Goal: Transaction & Acquisition: Purchase product/service

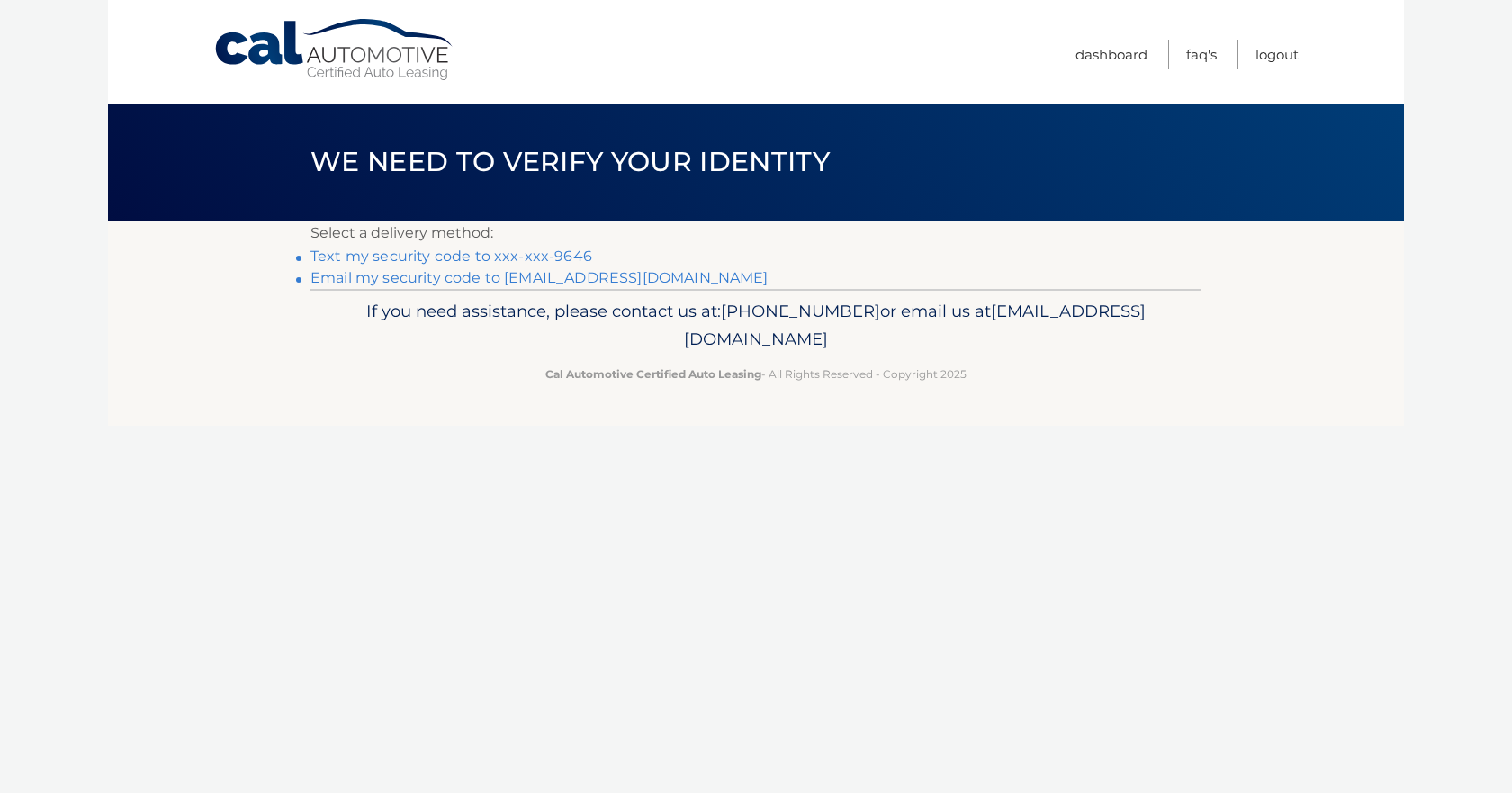
click at [501, 253] on link "Text my security code to xxx-xxx-9646" at bounding box center [451, 257] width 282 height 17
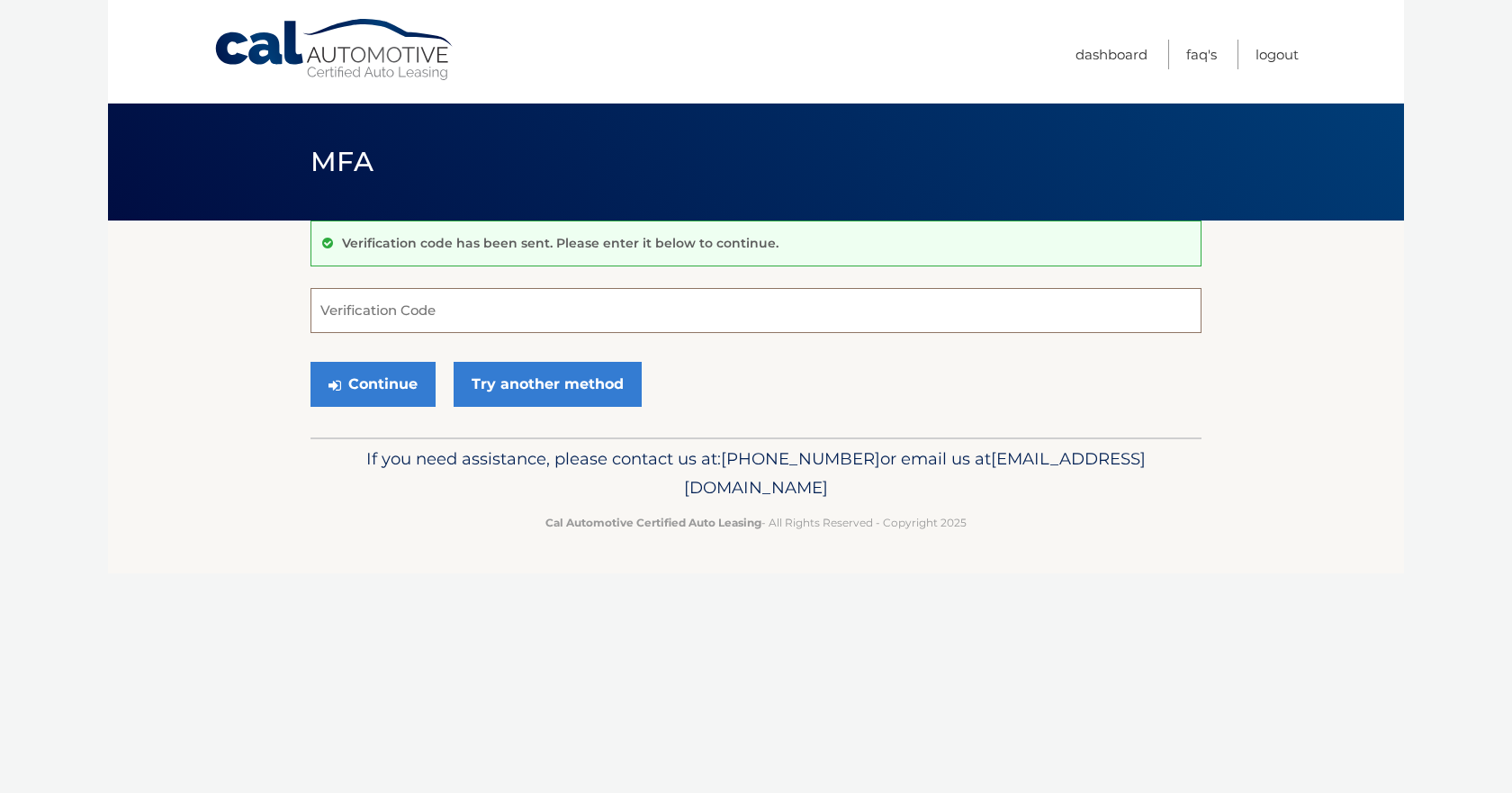
click at [419, 300] on input "Verification Code" at bounding box center [756, 310] width 891 height 45
type input "694099"
click at [396, 366] on button "Continue" at bounding box center [372, 384] width 125 height 45
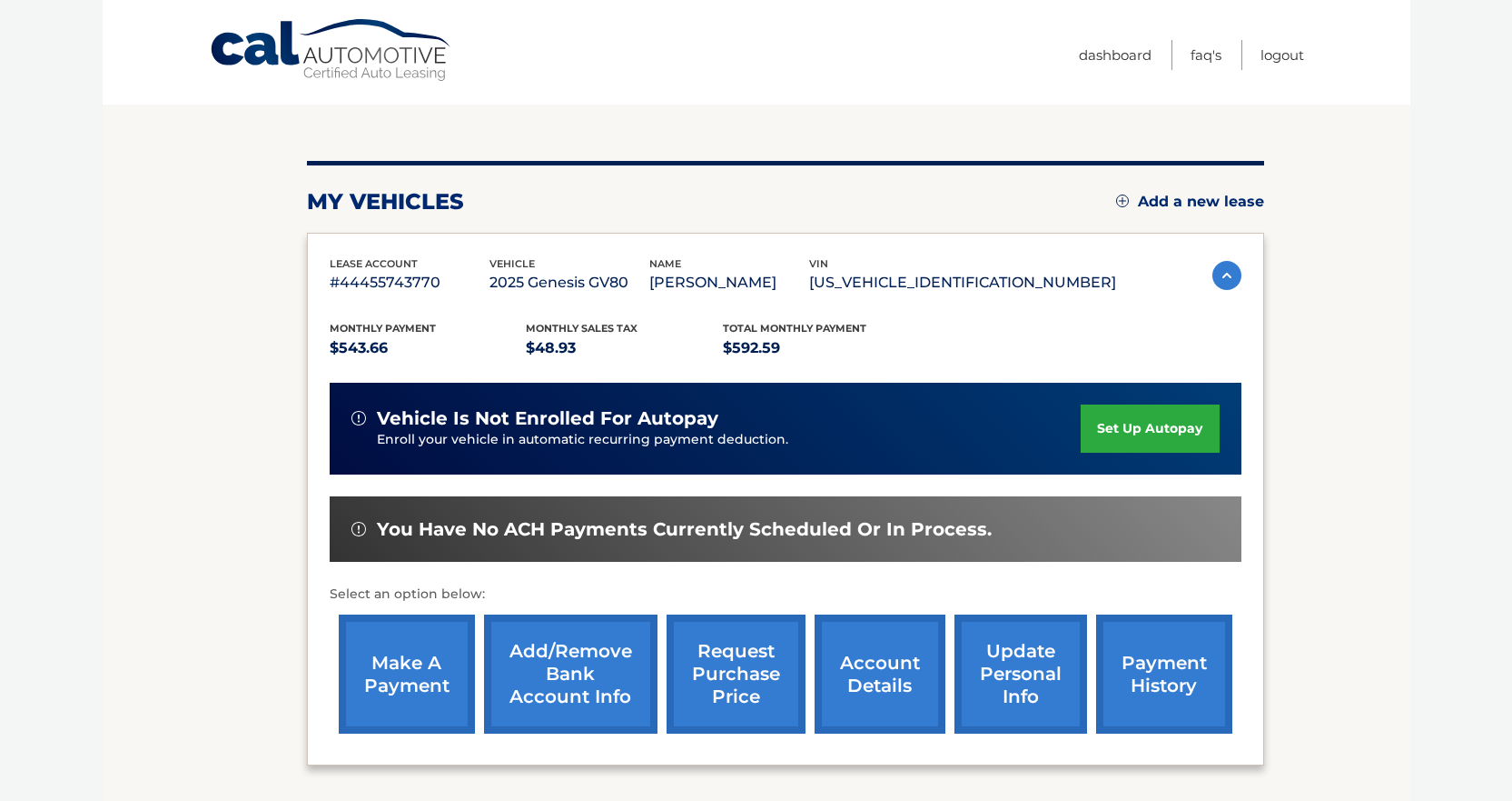
scroll to position [273, 0]
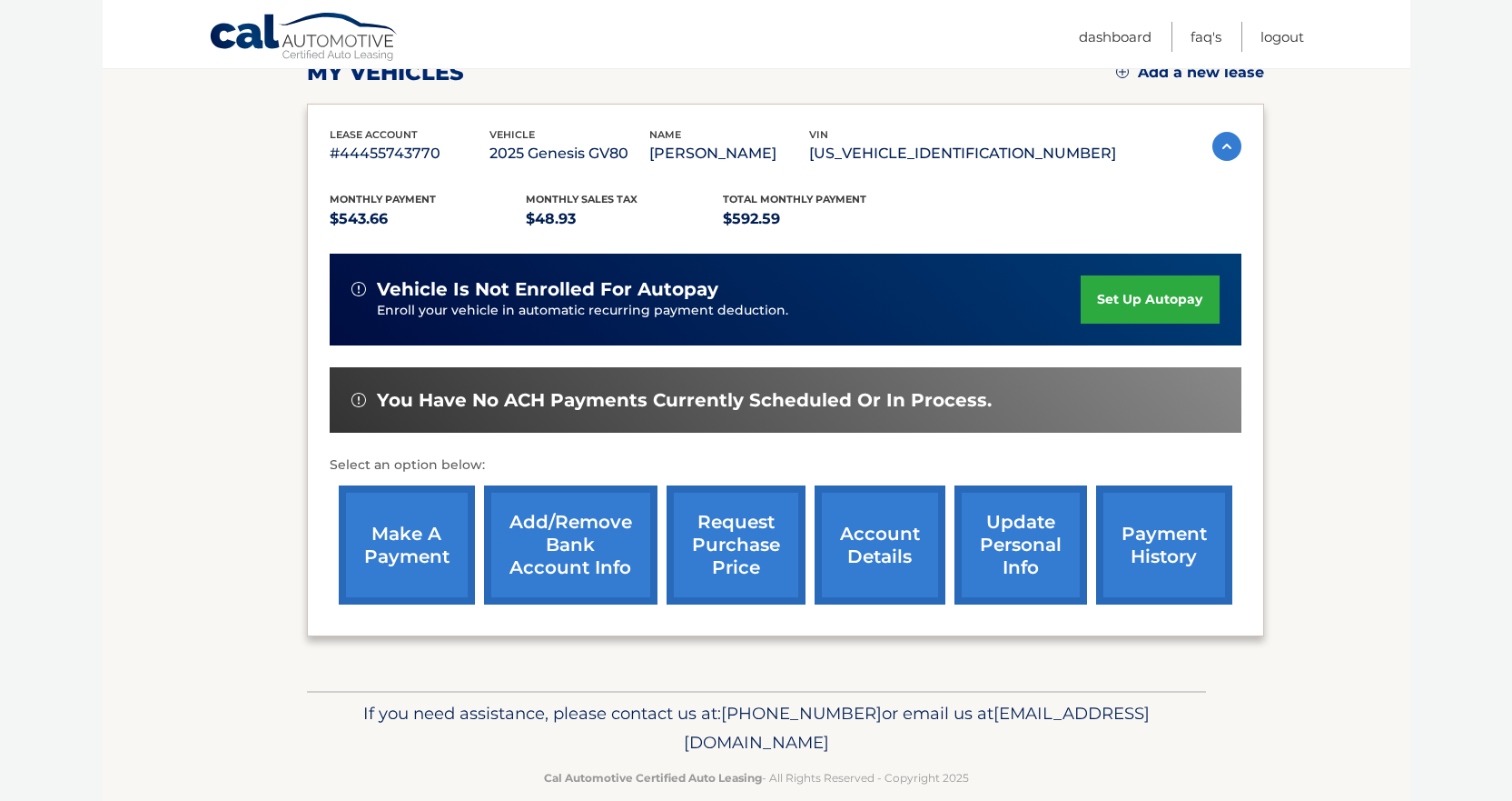
click at [383, 550] on link "make a payment" at bounding box center [406, 544] width 136 height 119
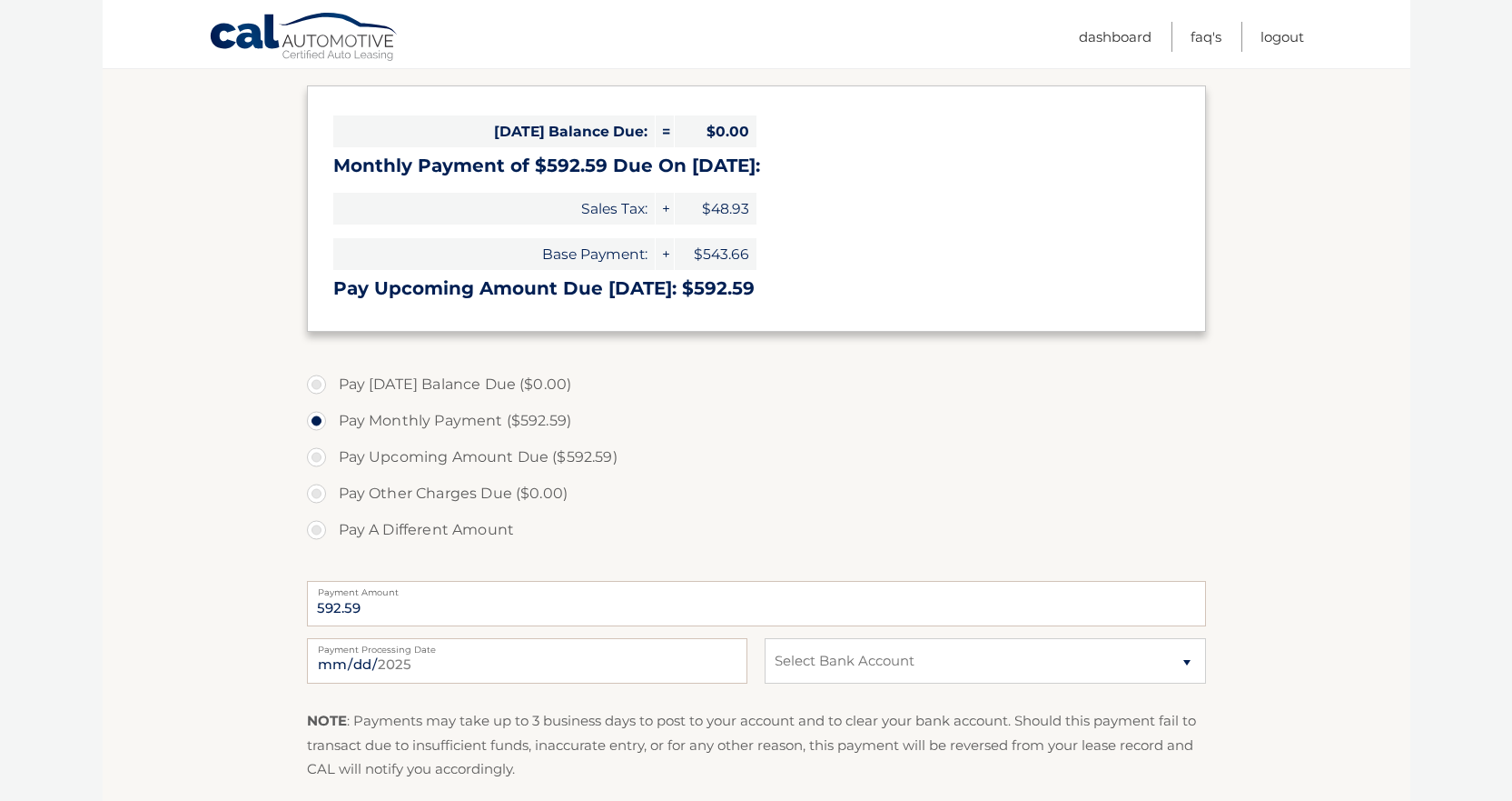
scroll to position [273, 0]
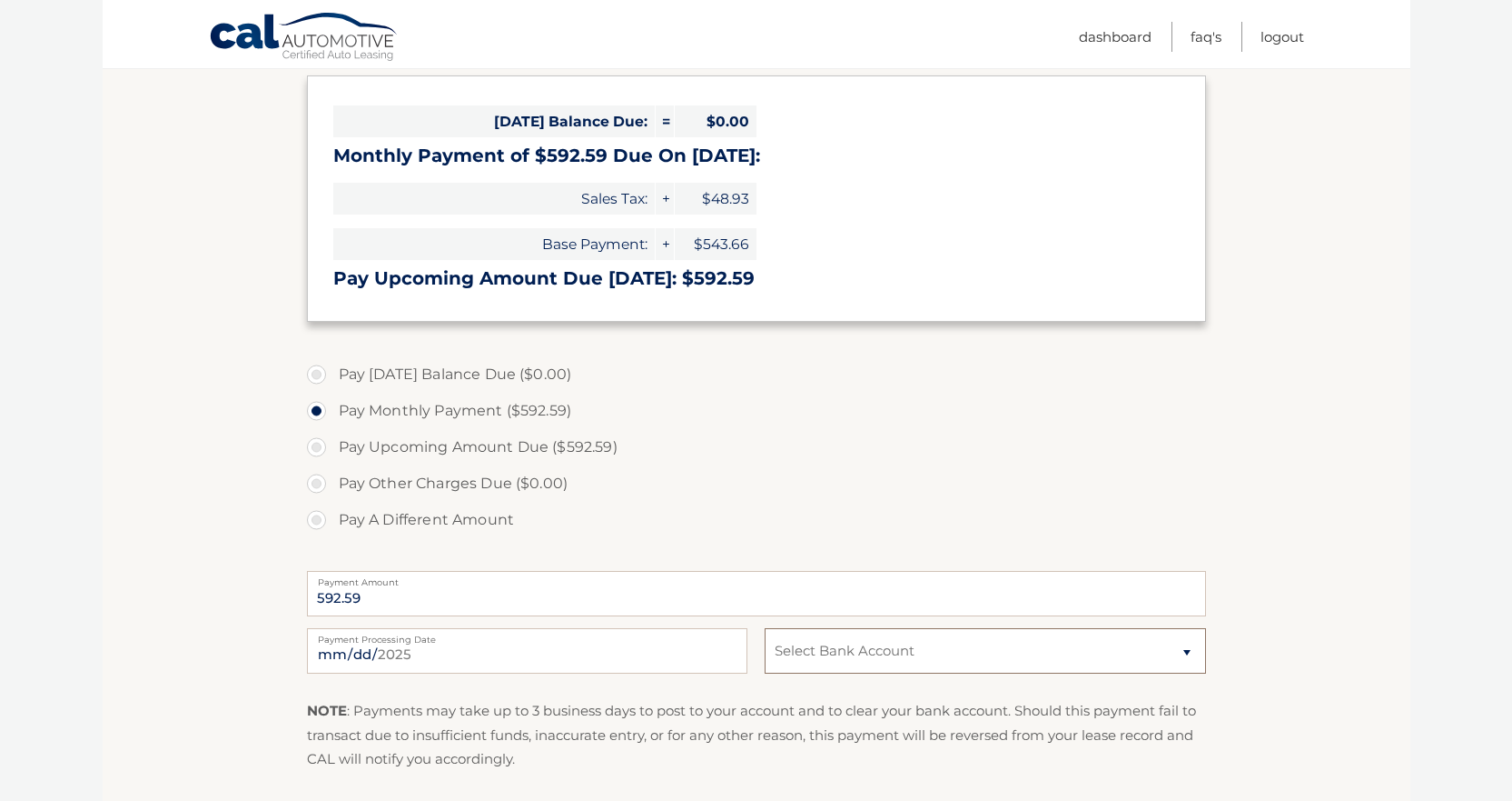
click at [941, 654] on select "Select Bank Account Checking UNIVEST BANK AND TRUST CO *****5086 Checking UNIVE…" at bounding box center [984, 651] width 441 height 45
select select "YTJlYWIxMmUtMGQ3MS00MzZlLTk4YTAtNmQxYjdiNGVjM2Fj"
click at [764, 628] on select "Select Bank Account Checking UNIVEST BANK AND TRUST CO *****5086 Checking UNIVE…" at bounding box center [984, 651] width 441 height 45
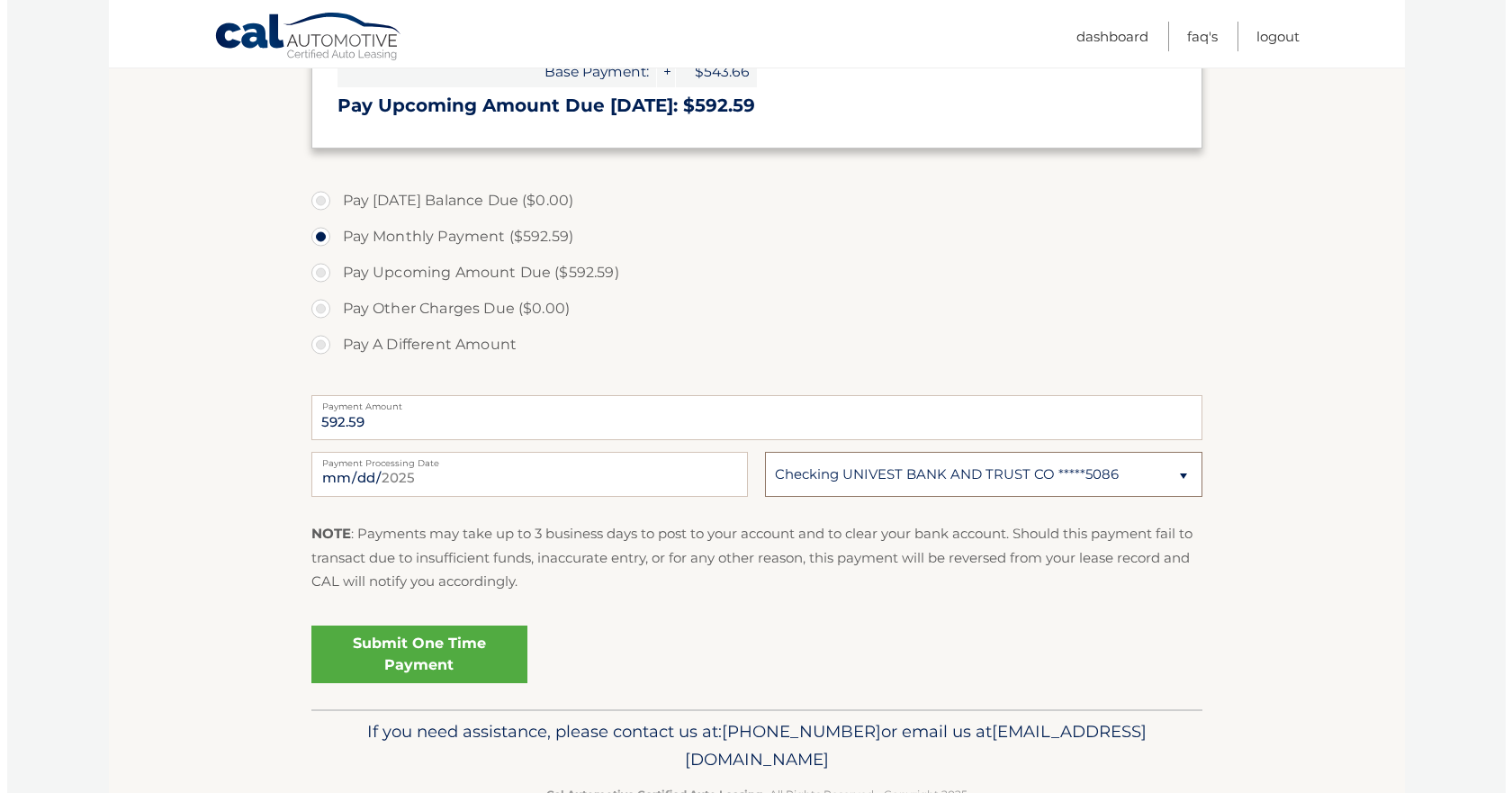
scroll to position [493, 0]
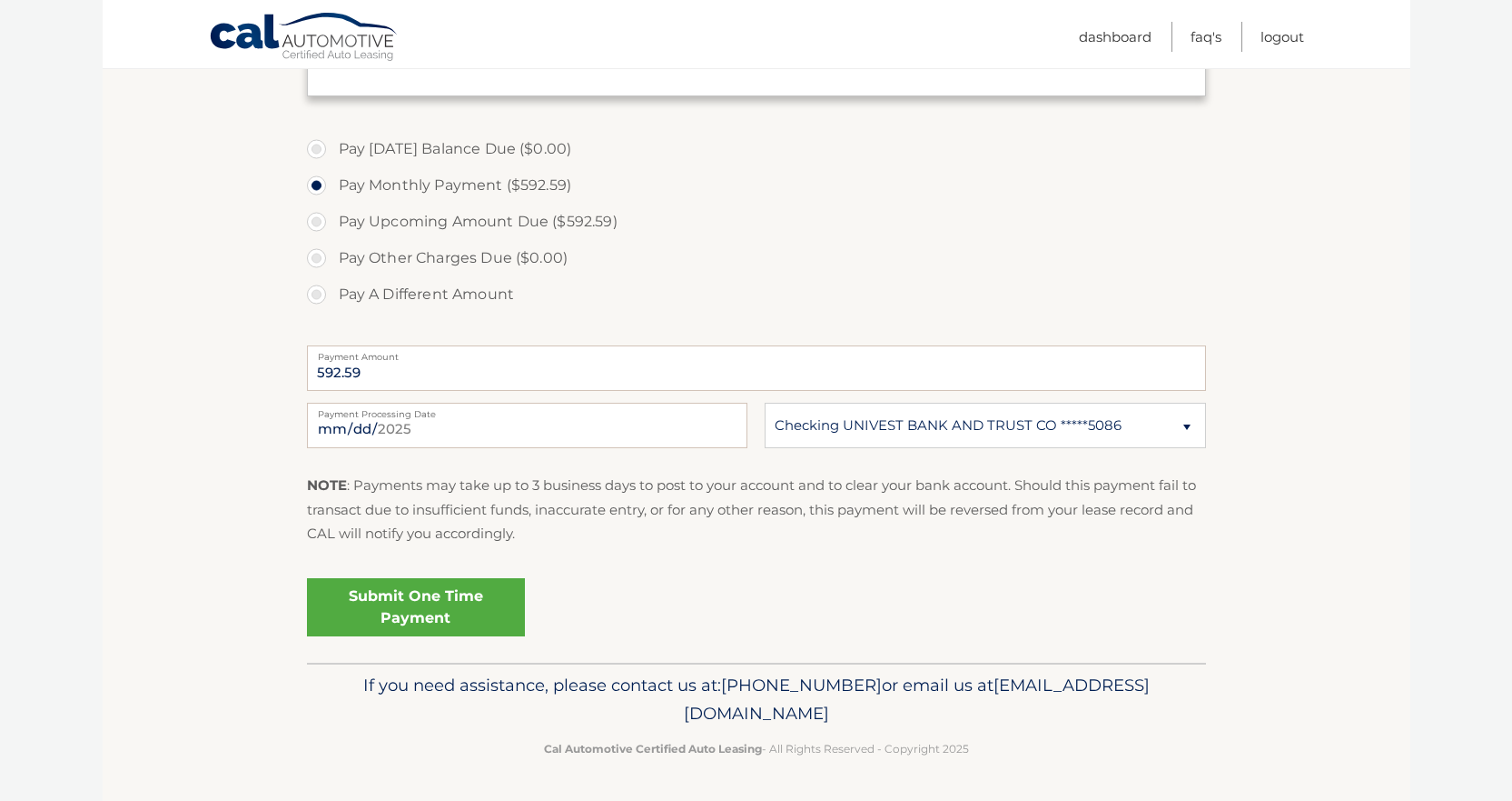
click at [404, 586] on link "Submit One Time Payment" at bounding box center [416, 607] width 218 height 58
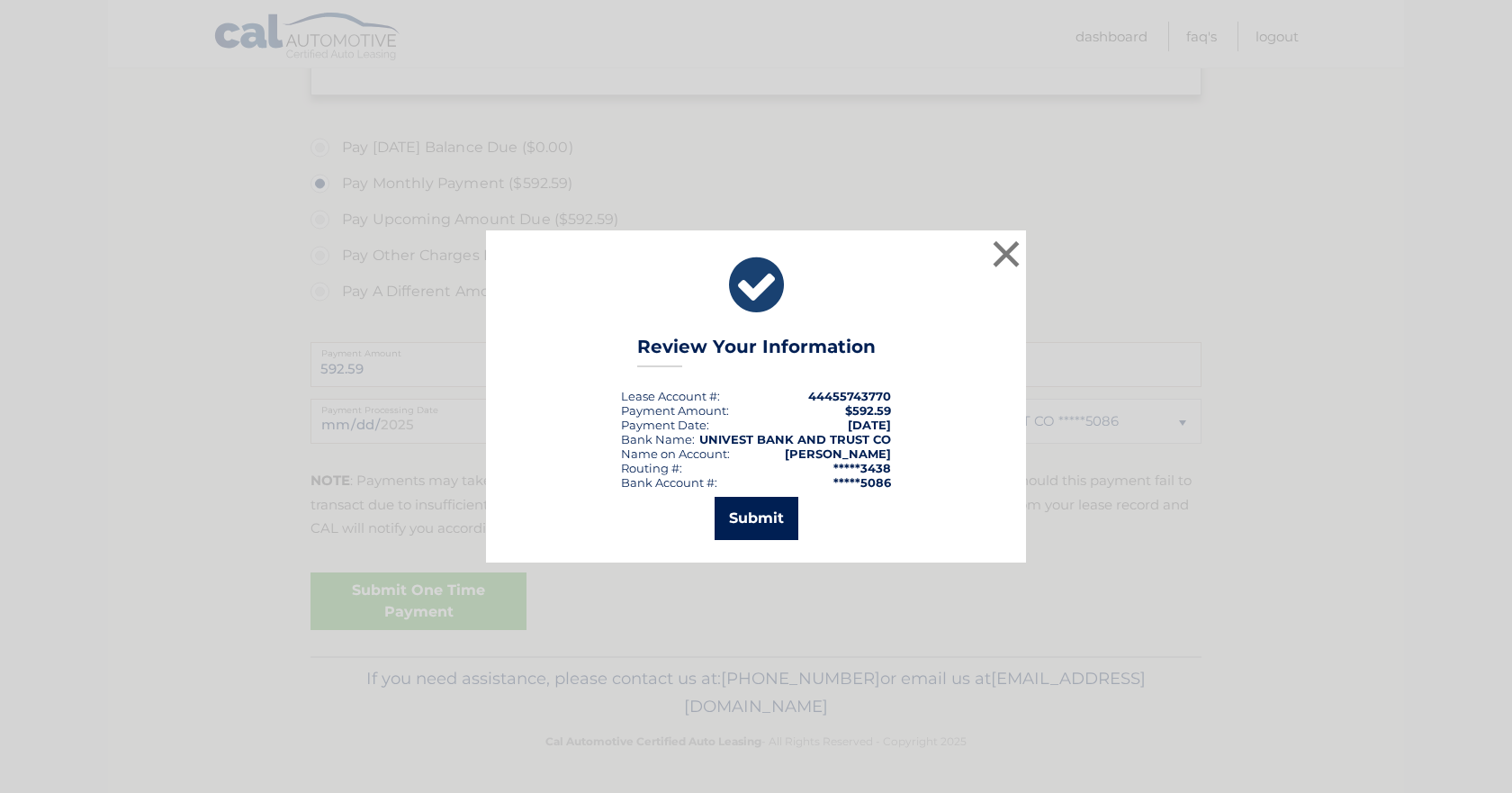
click at [759, 525] on button "Submit" at bounding box center [756, 518] width 84 height 43
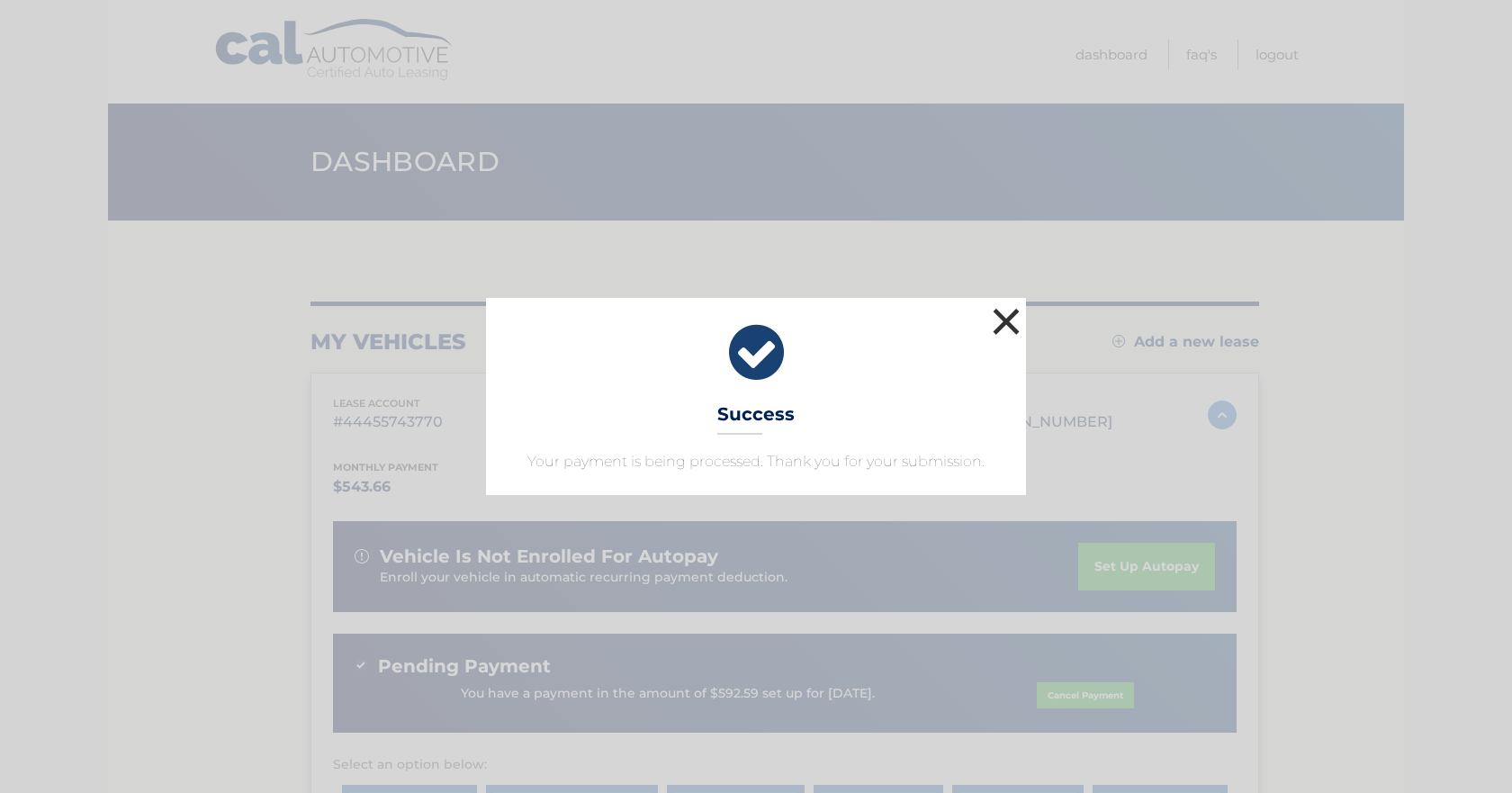
click at [1002, 309] on button "×" at bounding box center [1005, 321] width 36 height 36
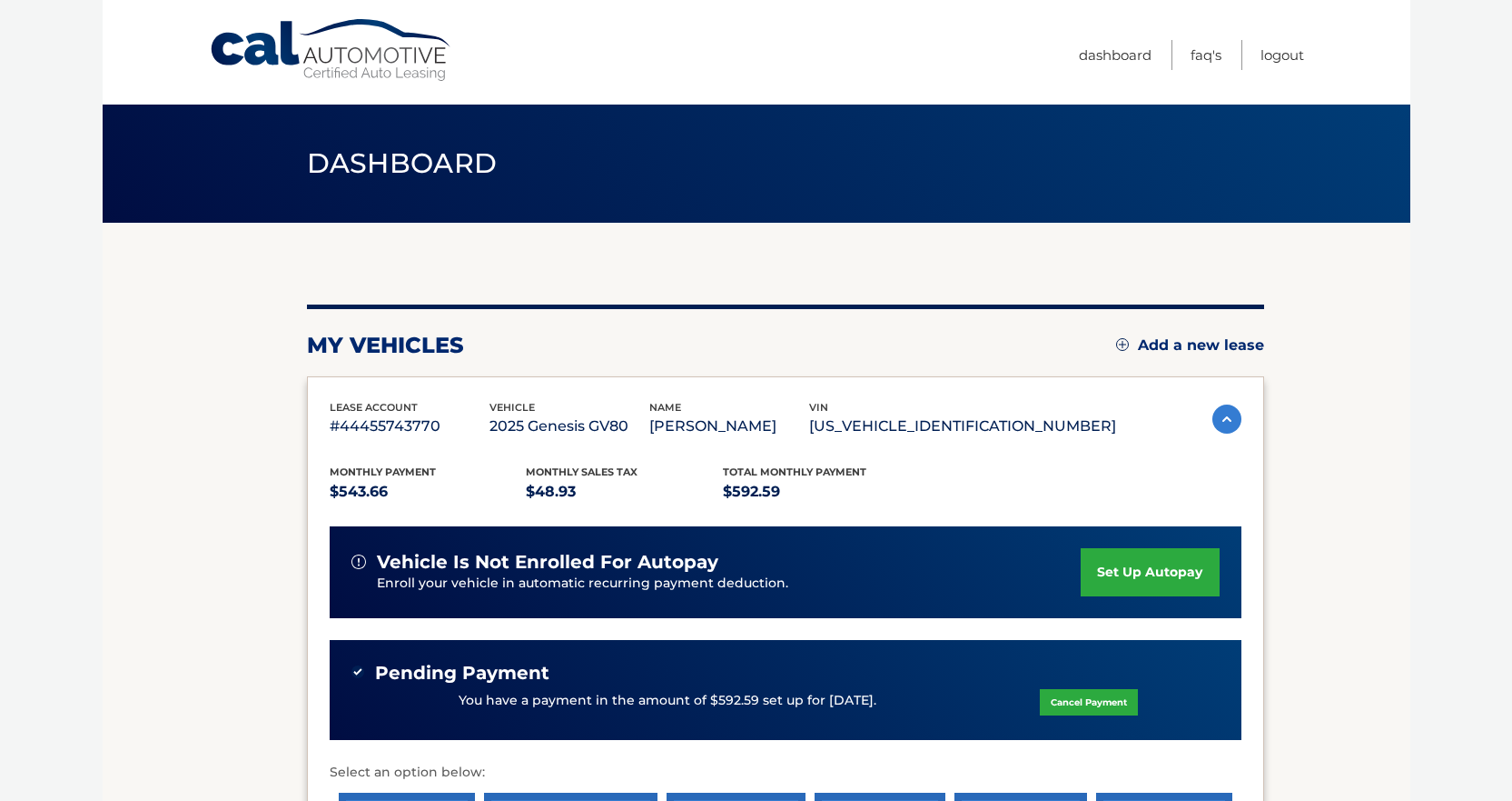
click at [1473, 351] on body "Cal Automotive Menu Dashboard FAQ's Logout" at bounding box center [756, 400] width 1512 height 801
